Goal: Find specific page/section: Find specific page/section

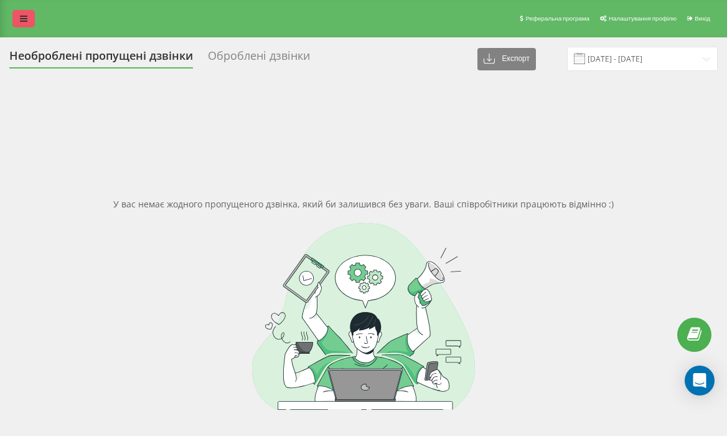
click at [32, 17] on link at bounding box center [23, 18] width 22 height 17
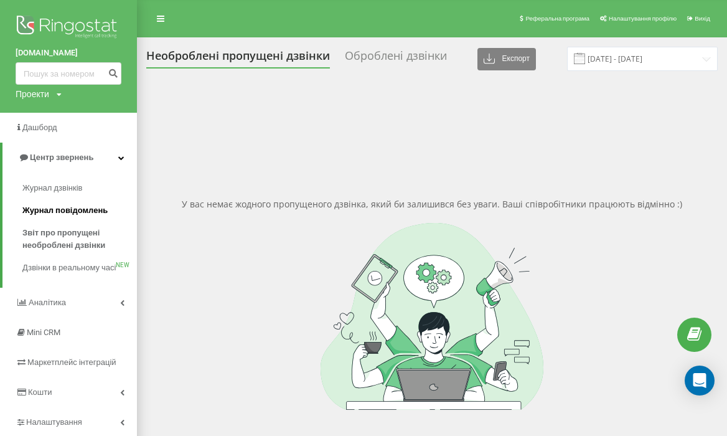
click at [69, 212] on span "Журнал повідомлень" at bounding box center [64, 210] width 85 height 12
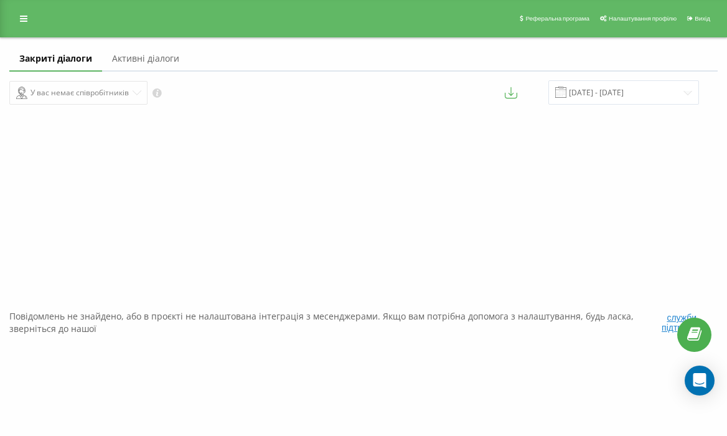
click at [145, 62] on link "Активні діалоги" at bounding box center [145, 59] width 87 height 25
click at [83, 55] on link "Закриті діалоги" at bounding box center [52, 59] width 87 height 25
click at [136, 61] on link "Активні діалоги" at bounding box center [145, 59] width 87 height 25
click at [72, 60] on link "Закриті діалоги" at bounding box center [52, 59] width 87 height 25
click at [13, 20] on link at bounding box center [23, 18] width 22 height 17
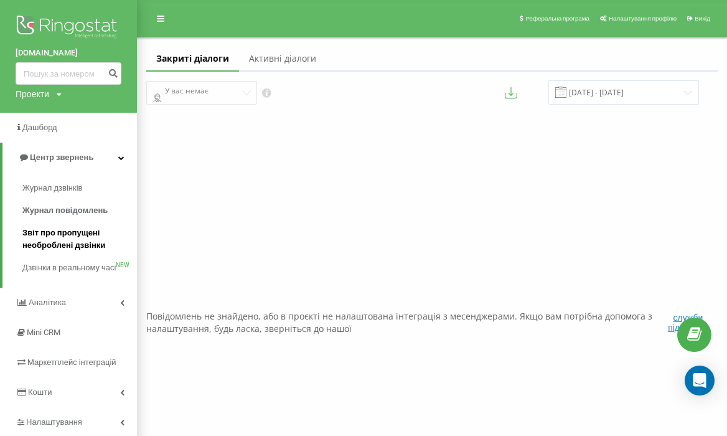
click at [50, 237] on span "Звіт про пропущені необроблені дзвінки" at bounding box center [76, 239] width 108 height 25
